Goal: Use online tool/utility: Utilize a website feature to perform a specific function

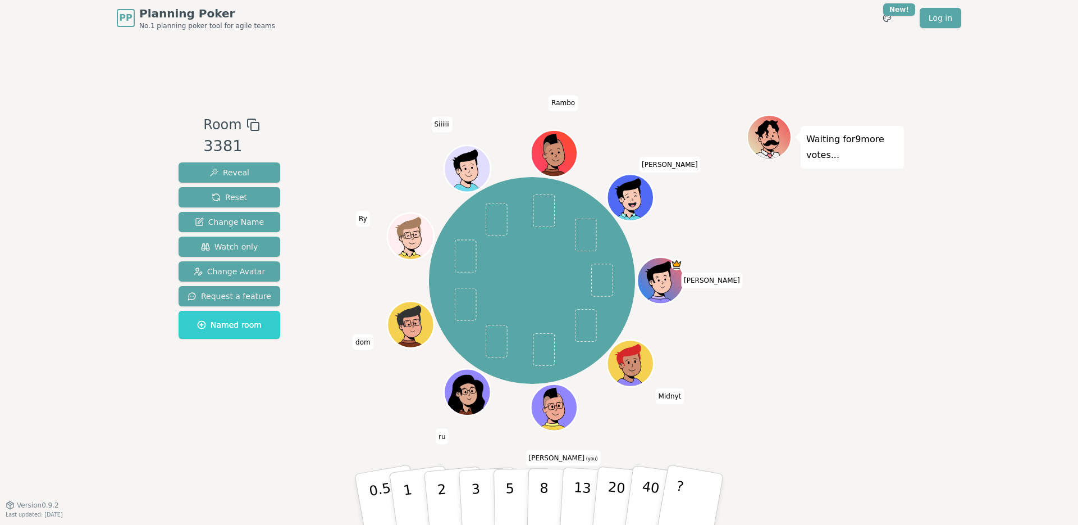
click at [558, 408] on icon at bounding box center [561, 405] width 6 height 7
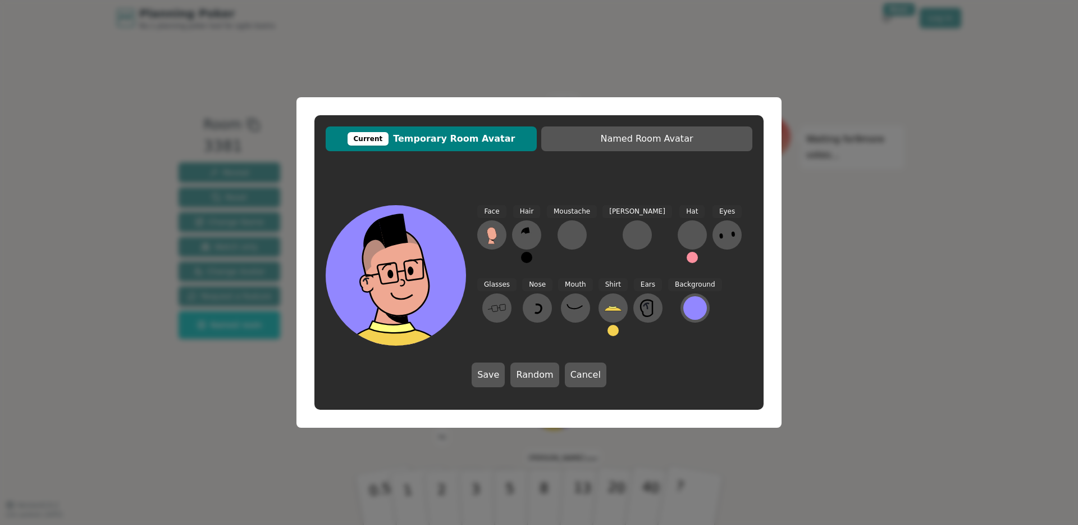
click at [533, 212] on span "Hair" at bounding box center [527, 211] width 28 height 13
click at [530, 236] on icon at bounding box center [527, 235] width 18 height 18
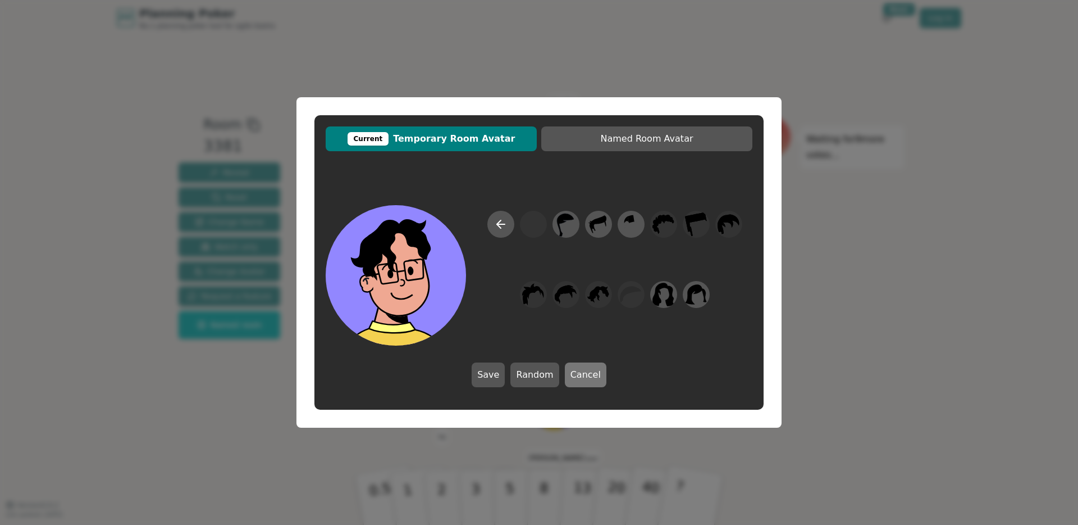
click at [600, 374] on button "Cancel" at bounding box center [586, 374] width 42 height 25
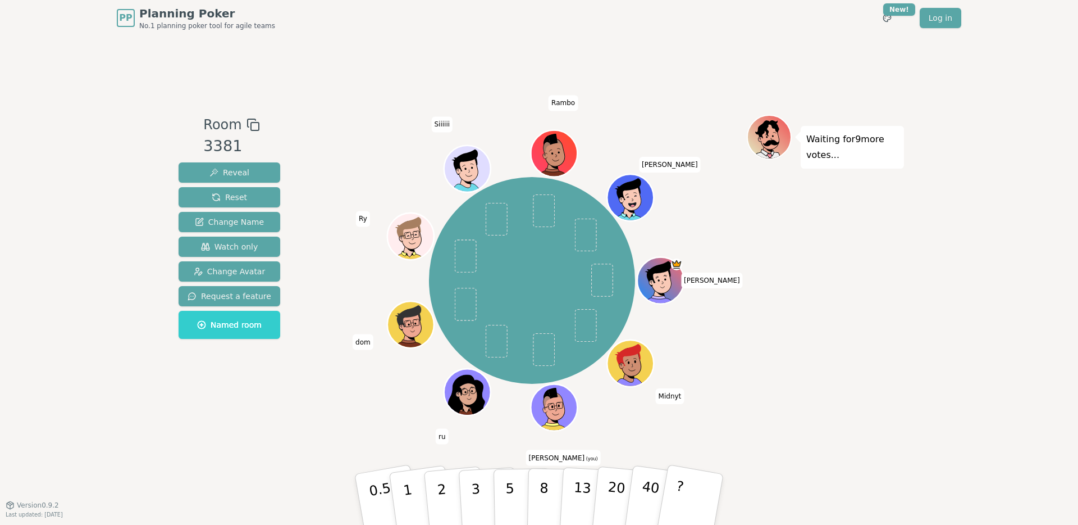
click at [555, 397] on icon at bounding box center [554, 393] width 10 height 11
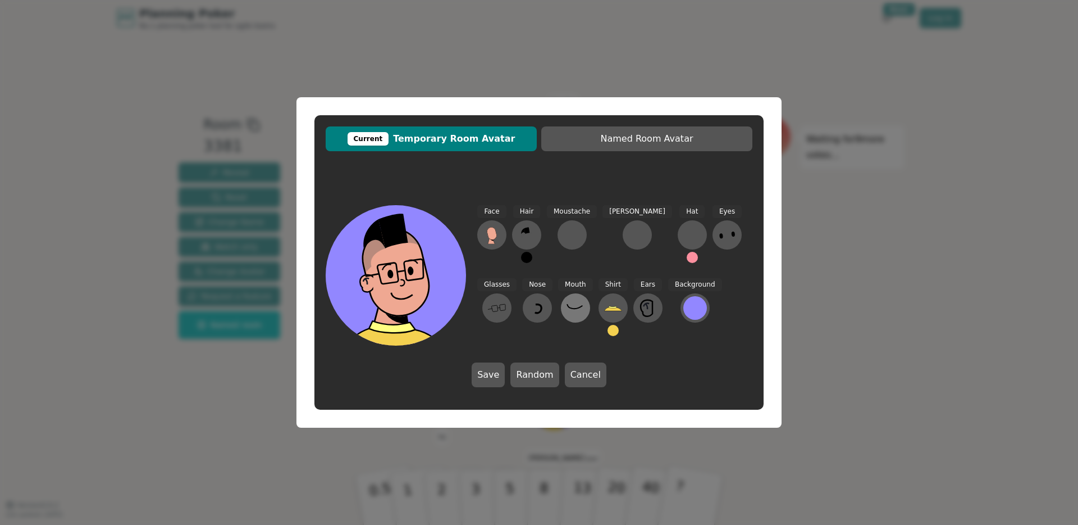
click at [567, 308] on icon at bounding box center [576, 308] width 18 height 18
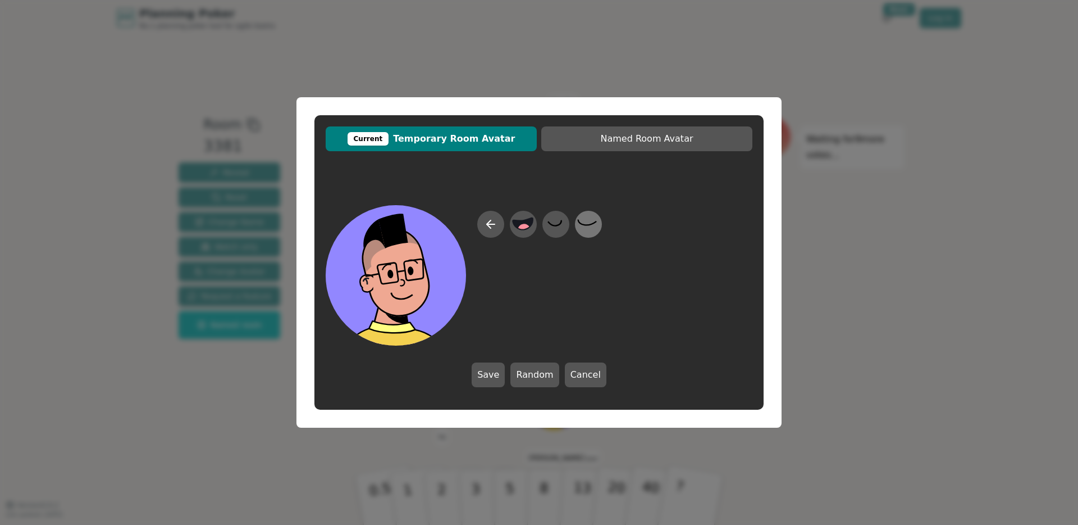
click at [593, 227] on icon at bounding box center [588, 224] width 22 height 25
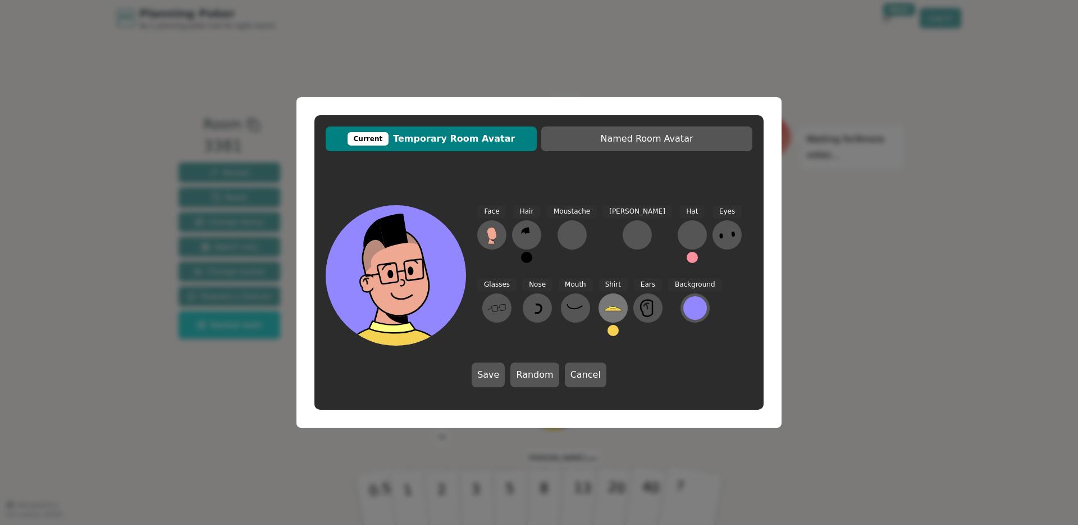
click at [604, 308] on icon at bounding box center [612, 309] width 17 height 4
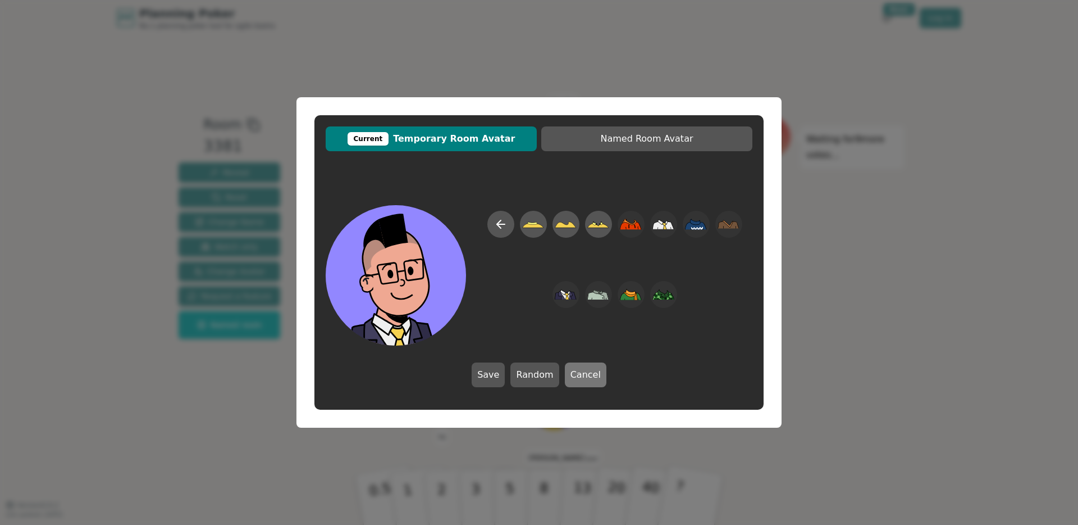
click at [589, 372] on button "Cancel" at bounding box center [586, 374] width 42 height 25
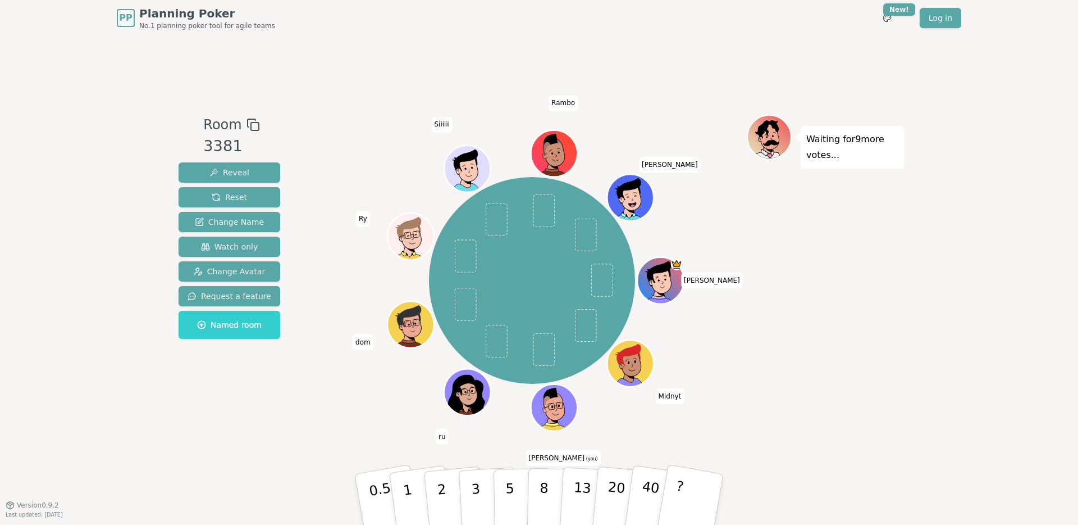
click at [395, 400] on div "[PERSON_NAME] [PERSON_NAME] (you) ru dom Ry Siiiiii [PERSON_NAME]" at bounding box center [532, 280] width 430 height 291
click at [471, 412] on p "3" at bounding box center [477, 500] width 12 height 61
click at [441, 412] on p "2" at bounding box center [443, 500] width 15 height 61
click at [439, 412] on p "2" at bounding box center [443, 500] width 15 height 61
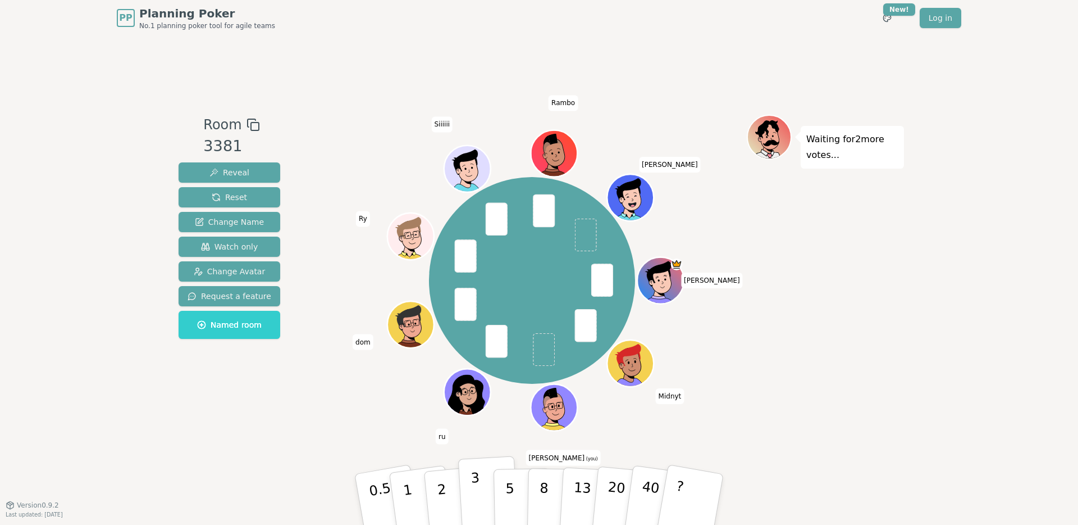
click at [477, 412] on p "3" at bounding box center [477, 500] width 12 height 61
click at [441, 412] on p "2" at bounding box center [443, 500] width 15 height 61
click at [445, 412] on button "2" at bounding box center [455, 499] width 64 height 89
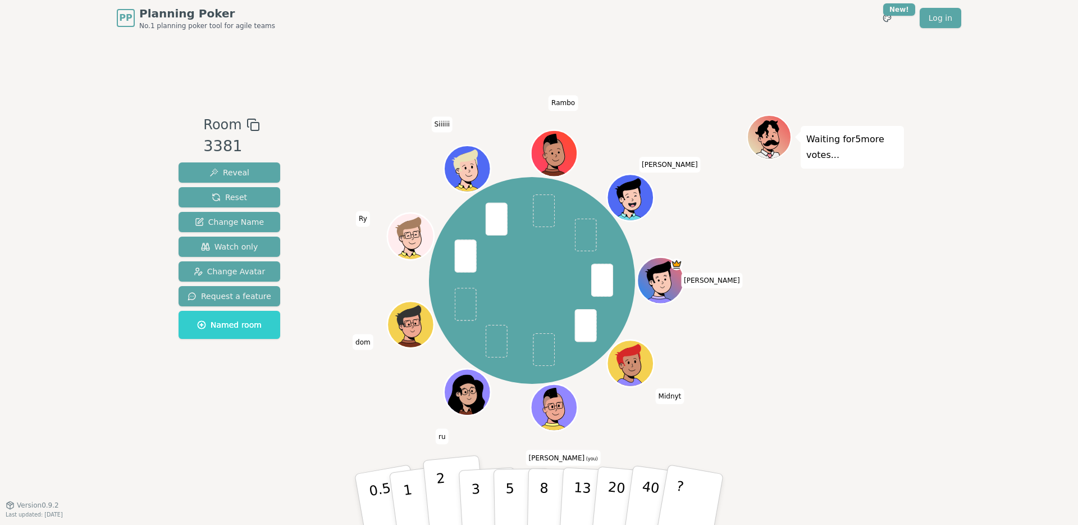
click at [440, 412] on p "2" at bounding box center [443, 500] width 15 height 61
